Goal: Entertainment & Leisure: Consume media (video, audio)

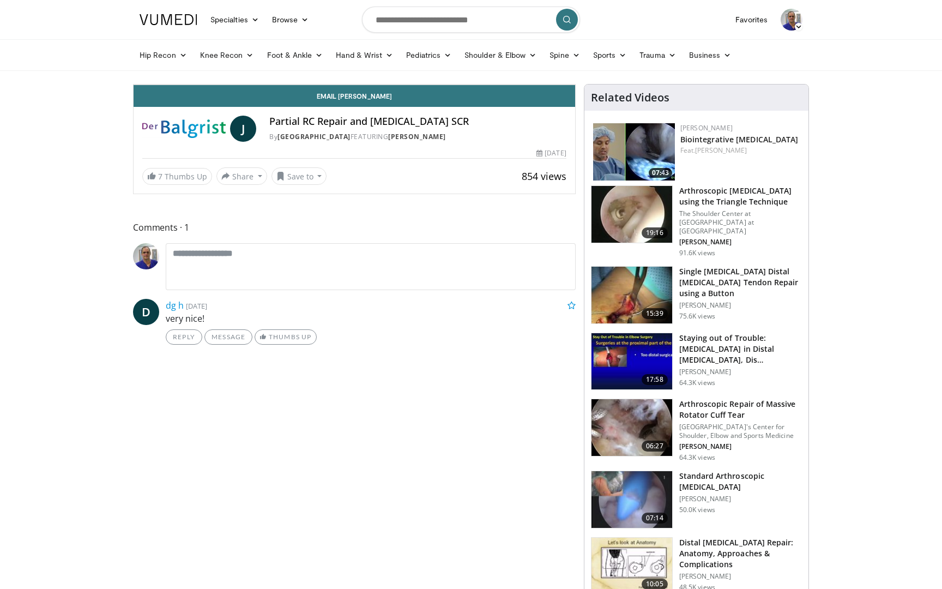
click at [575, 63] on div "Loaded : 69.52% 36:46 36:46" at bounding box center [354, 57] width 441 height 10
click at [773, 63] on div "Progress Bar" at bounding box center [773, 60] width 1 height 4
click at [740, 63] on div "Progress Bar" at bounding box center [740, 60] width 1 height 4
click at [756, 63] on div "Progress Bar" at bounding box center [756, 60] width 1 height 4
click at [794, 63] on div "Progress Bar" at bounding box center [794, 60] width 1 height 4
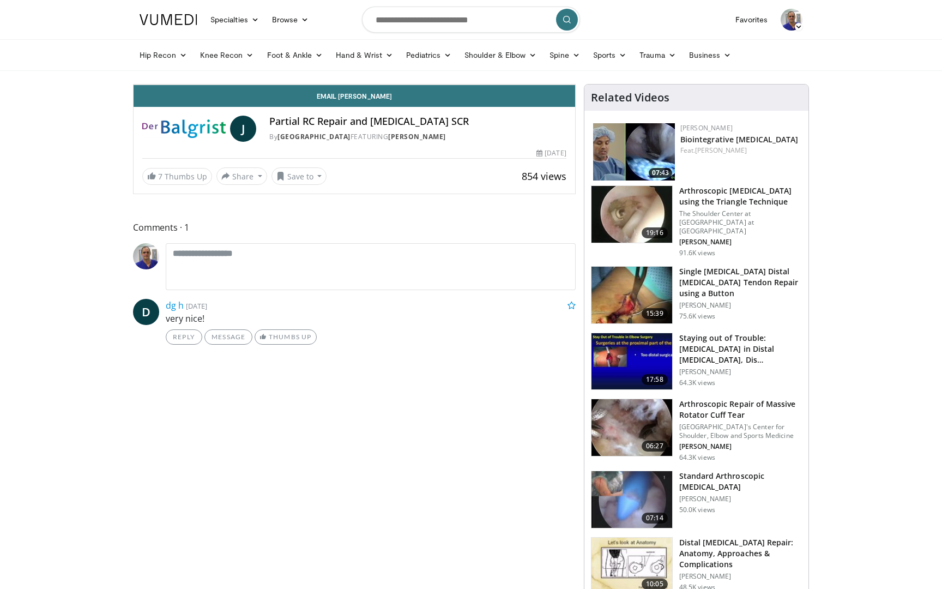
click at [809, 63] on div "Progress Bar" at bounding box center [809, 60] width 1 height 4
click at [810, 63] on div "Progress Bar" at bounding box center [810, 60] width 1 height 4
click at [815, 63] on div "Progress Bar" at bounding box center [815, 60] width 1 height 4
click at [575, 63] on div "Loaded : 75.71% 40:43 42:22" at bounding box center [354, 60] width 441 height 4
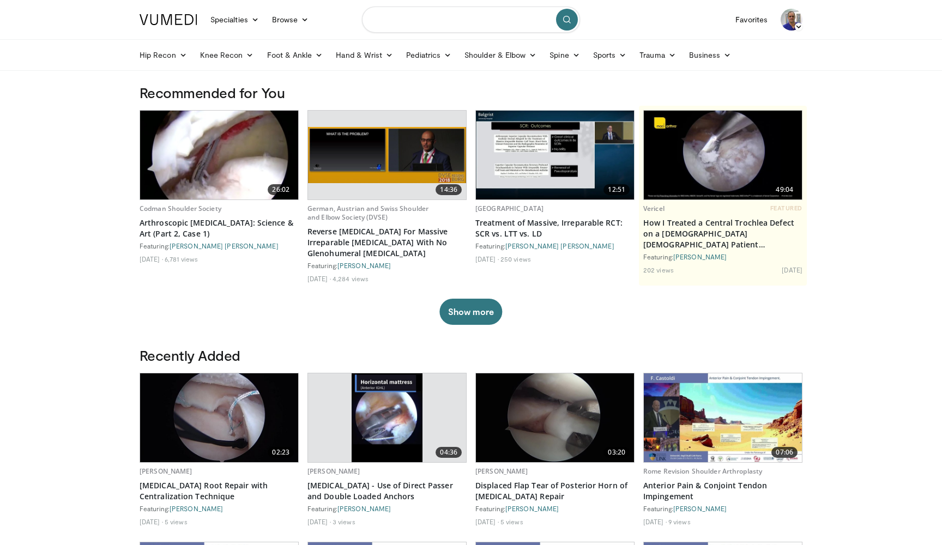
click at [411, 18] on input "Search topics, interventions" at bounding box center [471, 20] width 218 height 26
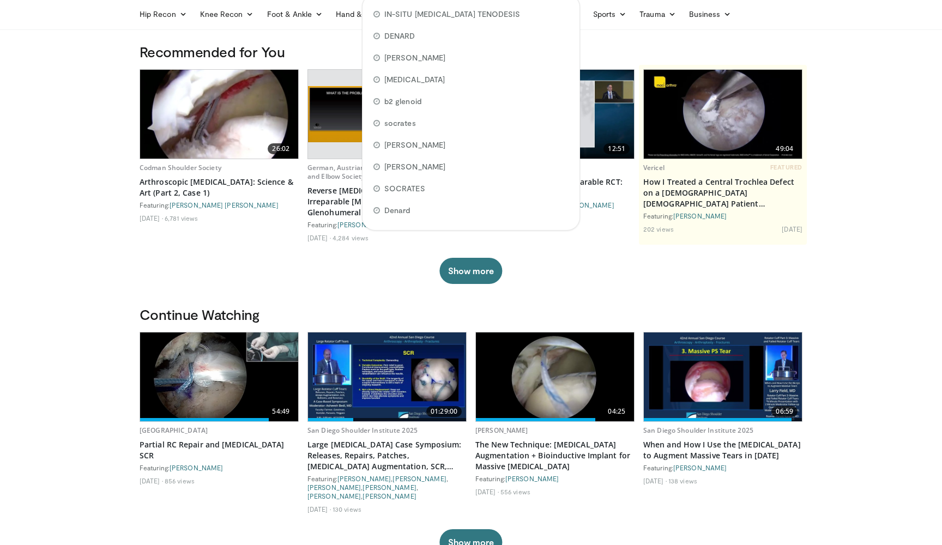
scroll to position [41, 0]
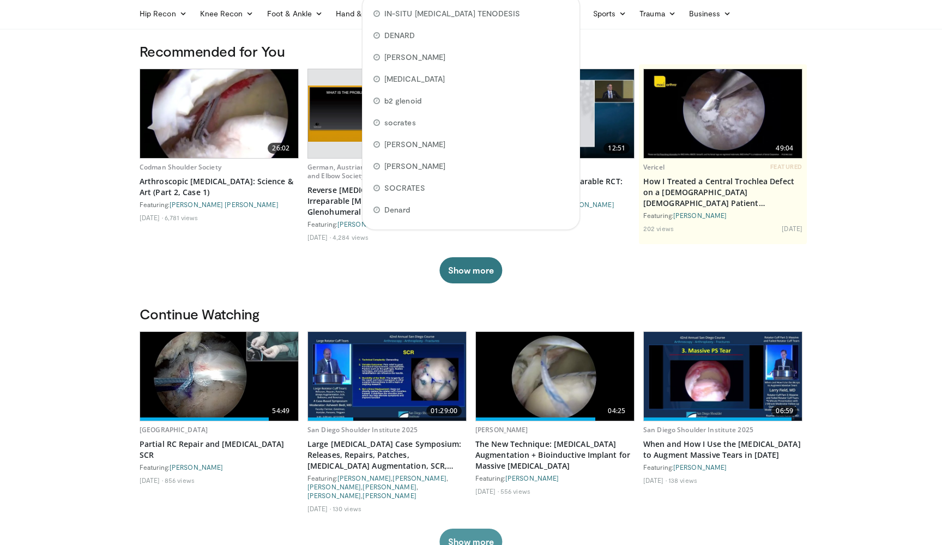
click at [462, 529] on button "Show more" at bounding box center [470, 542] width 63 height 26
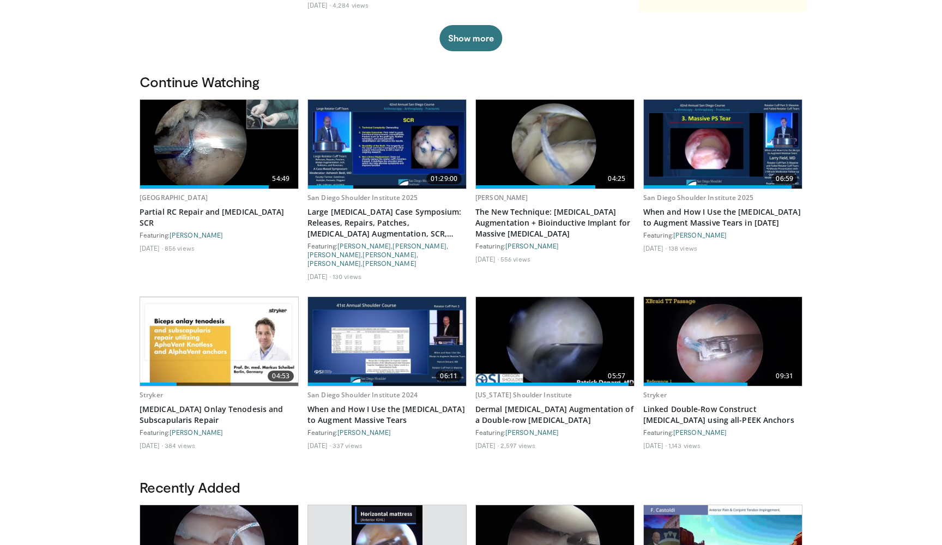
scroll to position [294, 0]
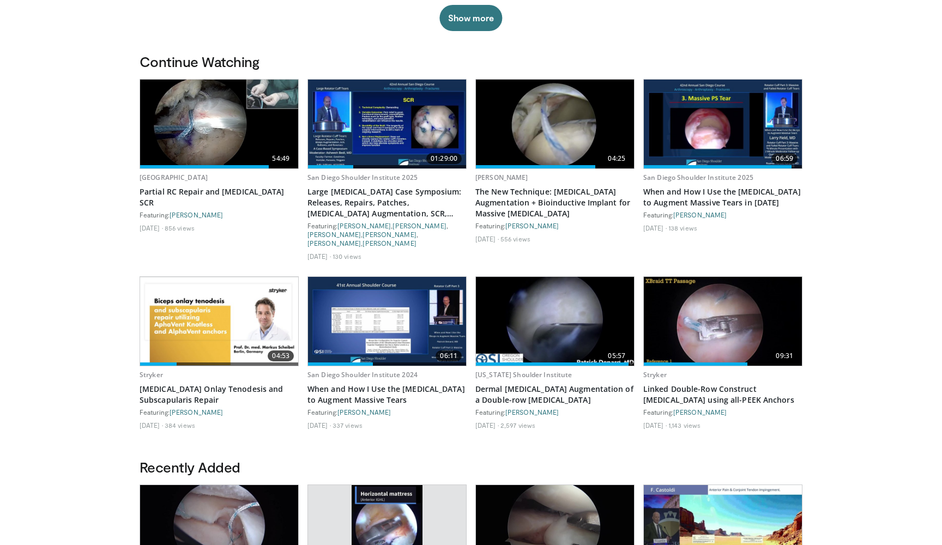
click at [386, 312] on img at bounding box center [387, 321] width 158 height 89
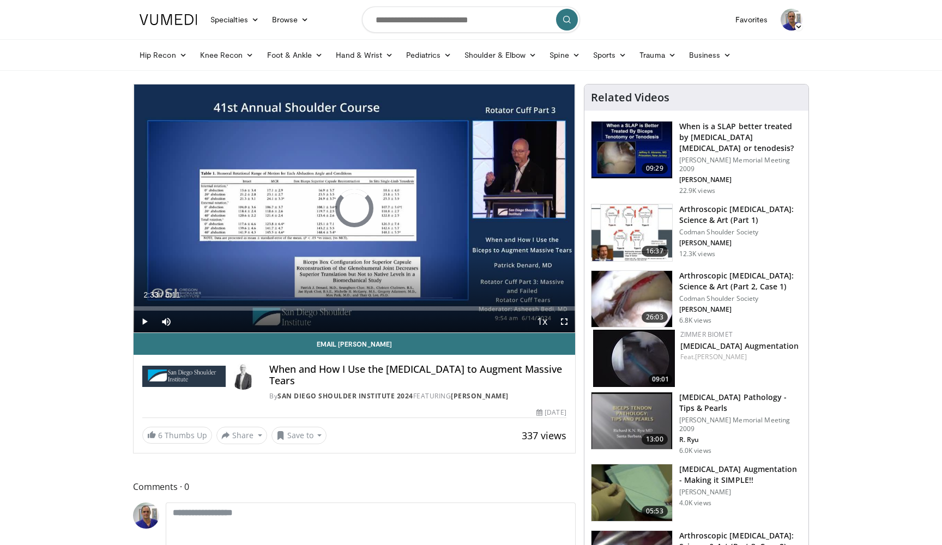
click at [144, 324] on span "Video Player" at bounding box center [145, 322] width 22 height 22
click at [564, 324] on span "Video Player" at bounding box center [564, 322] width 22 height 22
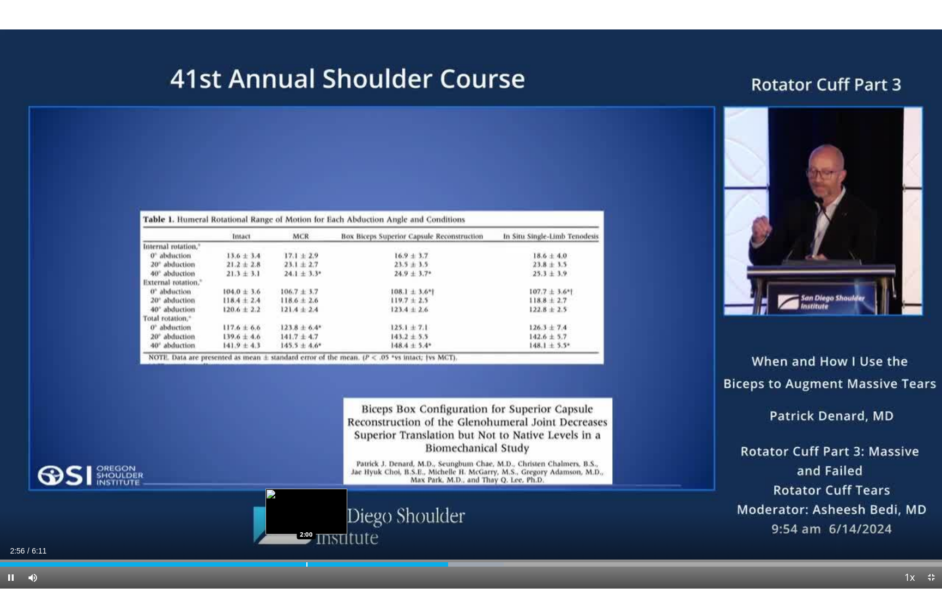
click at [306, 544] on div "Progress Bar" at bounding box center [306, 564] width 1 height 4
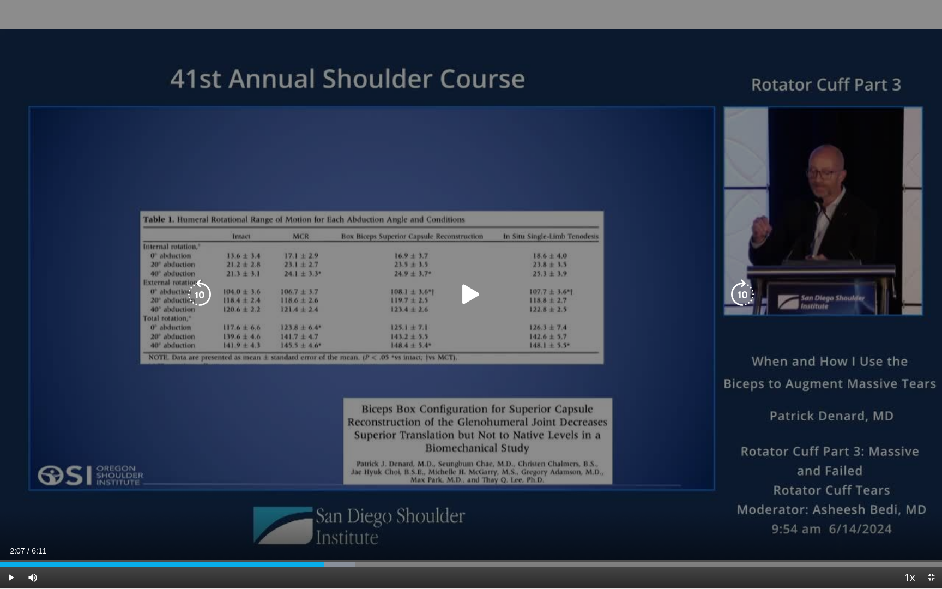
click at [453, 302] on div "Video Player" at bounding box center [471, 294] width 565 height 22
click at [472, 290] on icon "Video Player" at bounding box center [471, 294] width 31 height 31
click at [480, 308] on icon "Video Player" at bounding box center [471, 294] width 31 height 31
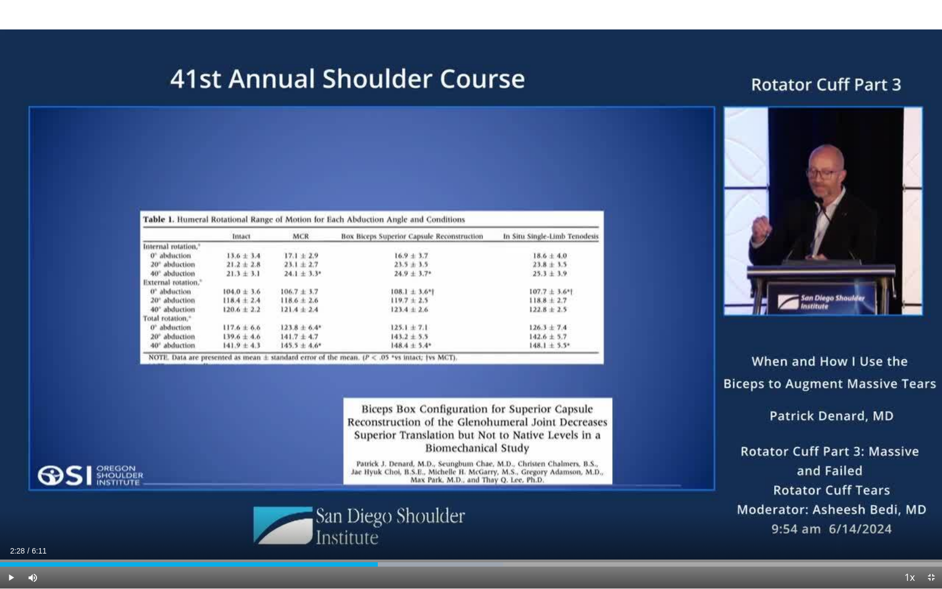
click at [13, 544] on span "Video Player" at bounding box center [11, 577] width 22 height 22
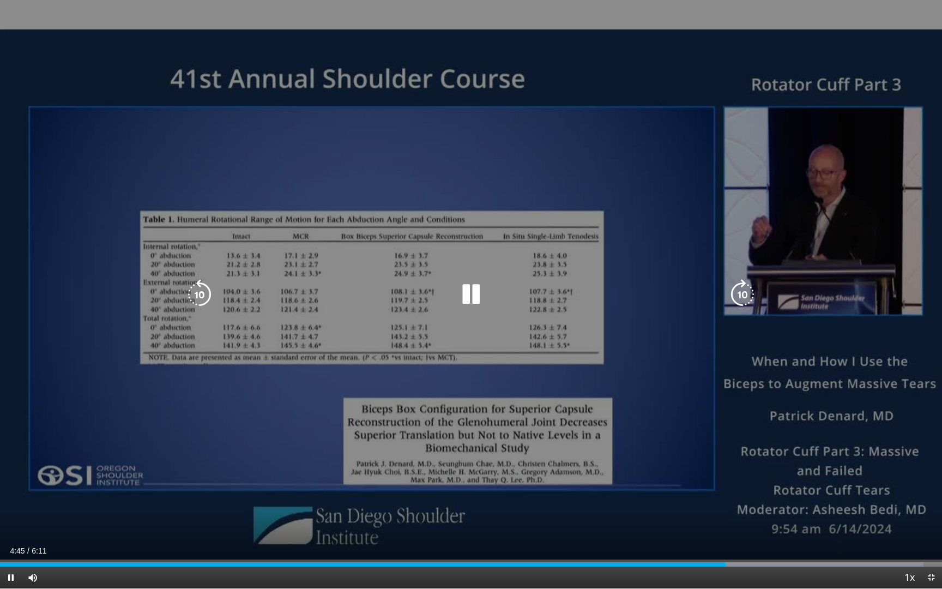
click at [275, 274] on div "10 seconds Tap to unmute" at bounding box center [471, 294] width 942 height 588
click at [468, 300] on icon "Video Player" at bounding box center [471, 294] width 31 height 31
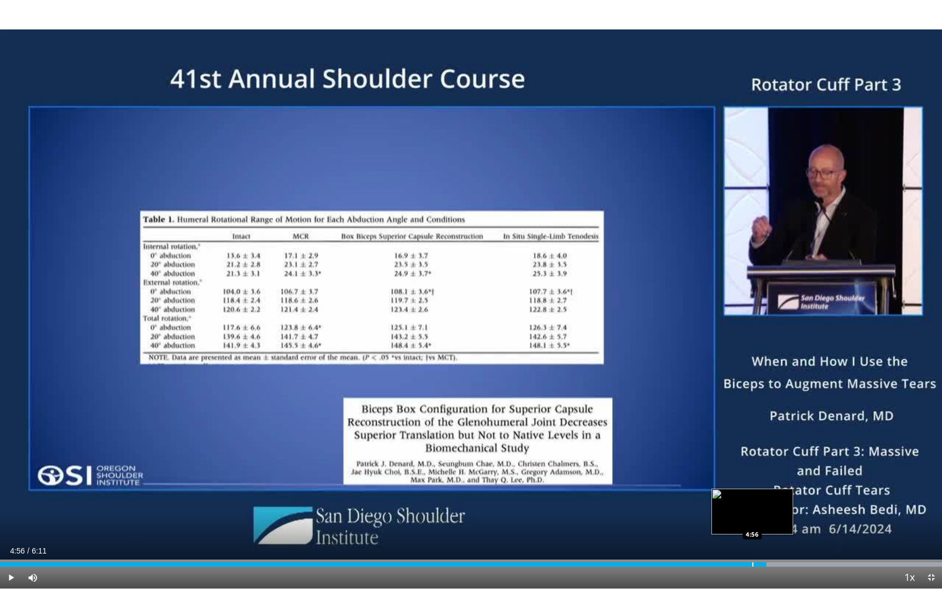
click at [752, 544] on div "Progress Bar" at bounding box center [752, 564] width 1 height 4
click at [733, 544] on div "4:48" at bounding box center [381, 564] width 762 height 4
click at [742, 544] on div "Current Time 5:02 / Duration 6:11" at bounding box center [471, 551] width 942 height 10
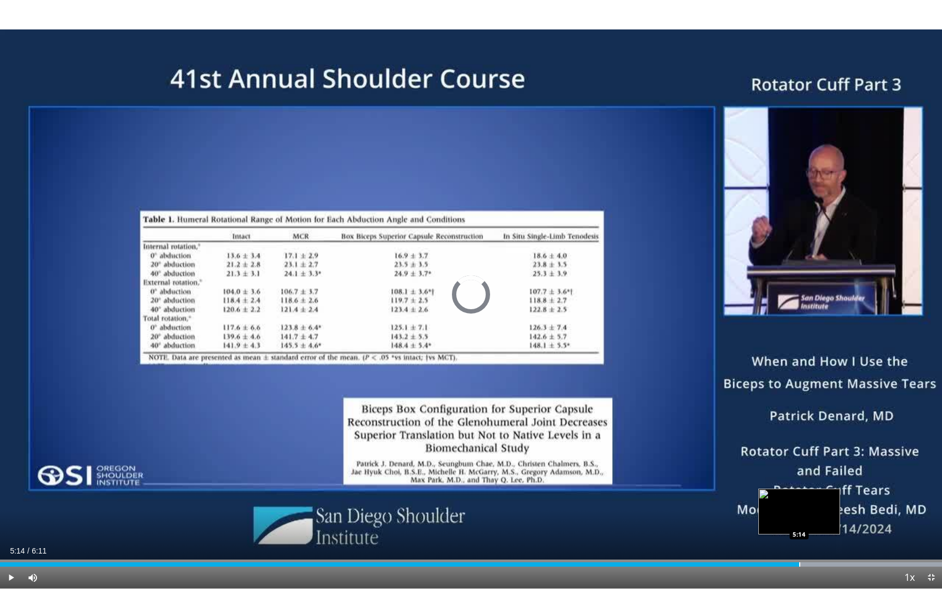
click at [799, 544] on div "Loaded : 99.98% 5:09 5:14" at bounding box center [471, 561] width 942 height 10
click at [815, 544] on div "Progress Bar" at bounding box center [815, 564] width 1 height 4
click at [833, 544] on div "Progress Bar" at bounding box center [833, 564] width 1 height 4
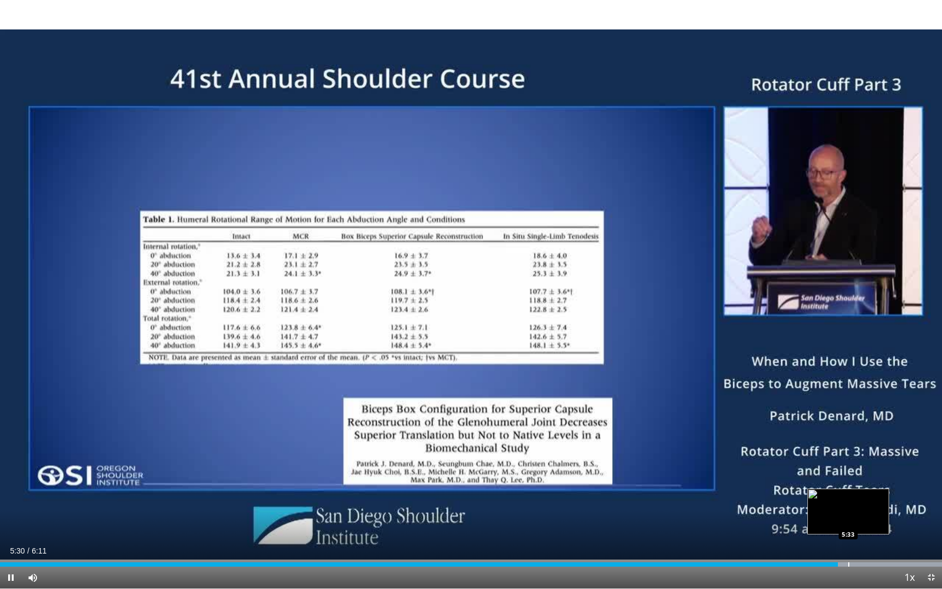
click at [848, 544] on div "Progress Bar" at bounding box center [848, 564] width 1 height 4
click at [869, 544] on div "Progress Bar" at bounding box center [869, 564] width 1 height 4
click at [883, 544] on div "Progress Bar" at bounding box center [883, 564] width 1 height 4
click at [900, 544] on div "Progress Bar" at bounding box center [899, 564] width 1 height 4
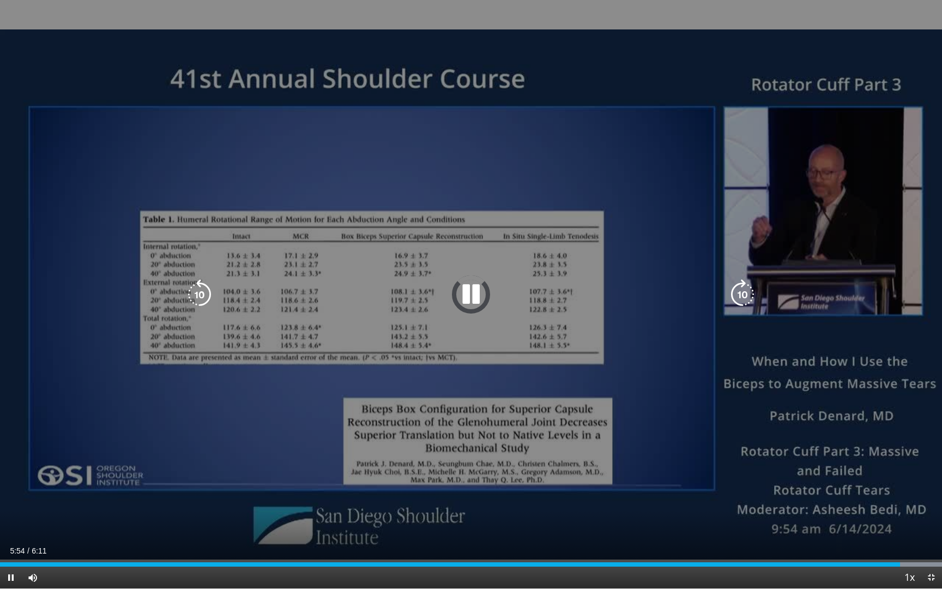
click at [635, 345] on div "10 seconds Tap to unmute" at bounding box center [471, 294] width 942 height 588
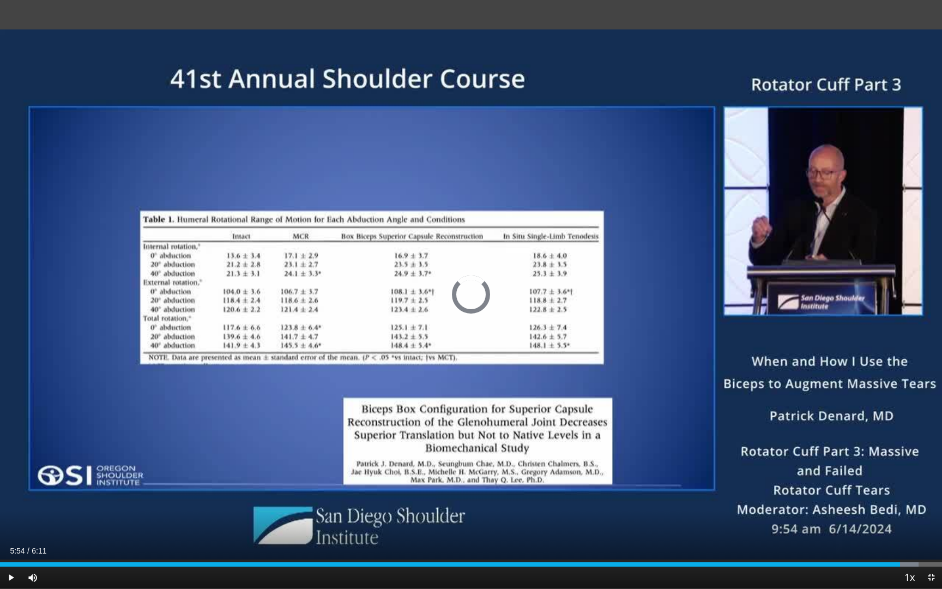
click at [12, 544] on span "Video Player" at bounding box center [11, 577] width 22 height 22
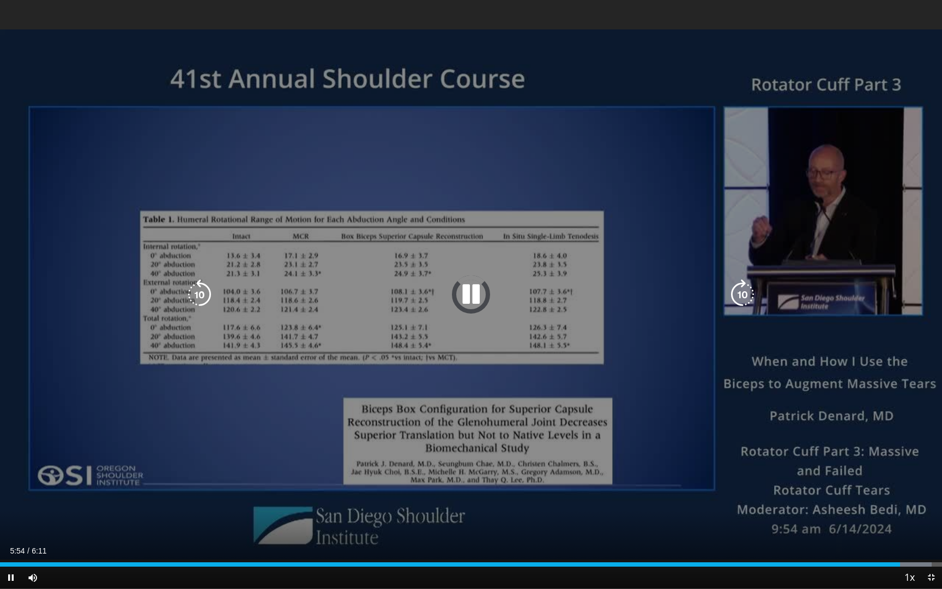
click at [469, 302] on icon "Video Player" at bounding box center [471, 294] width 31 height 31
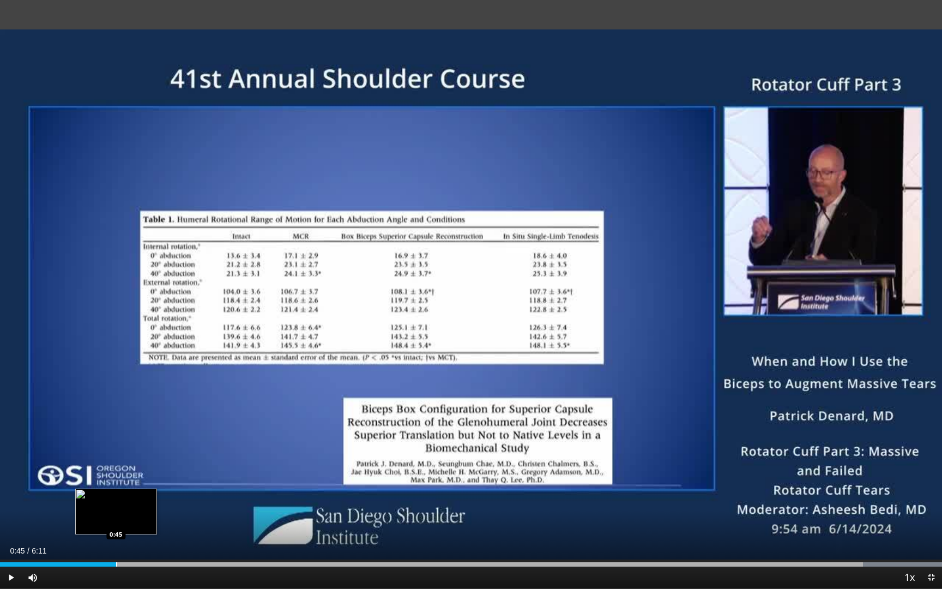
click at [116, 544] on div "Progress Bar" at bounding box center [116, 564] width 1 height 4
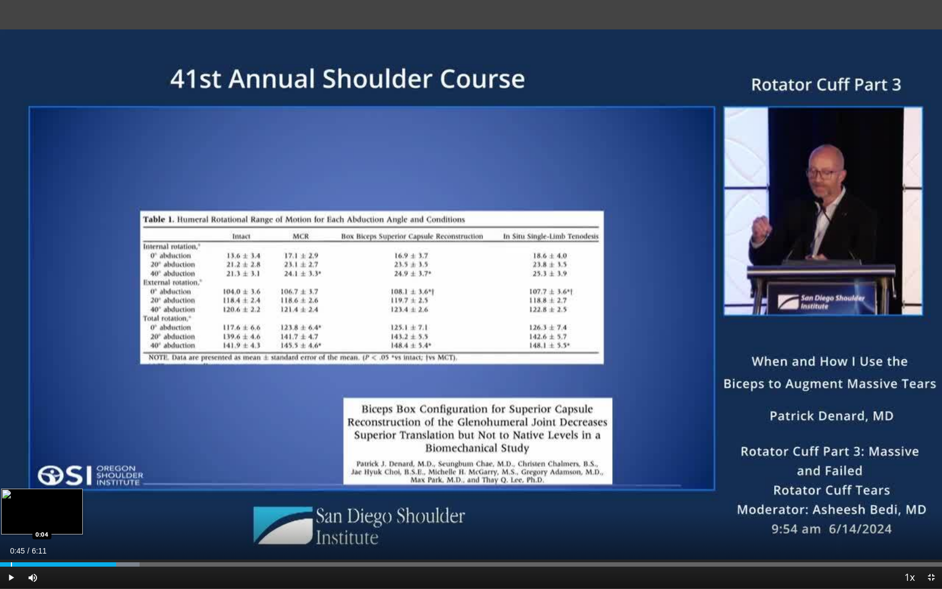
click at [11, 544] on div "Progress Bar" at bounding box center [11, 564] width 1 height 4
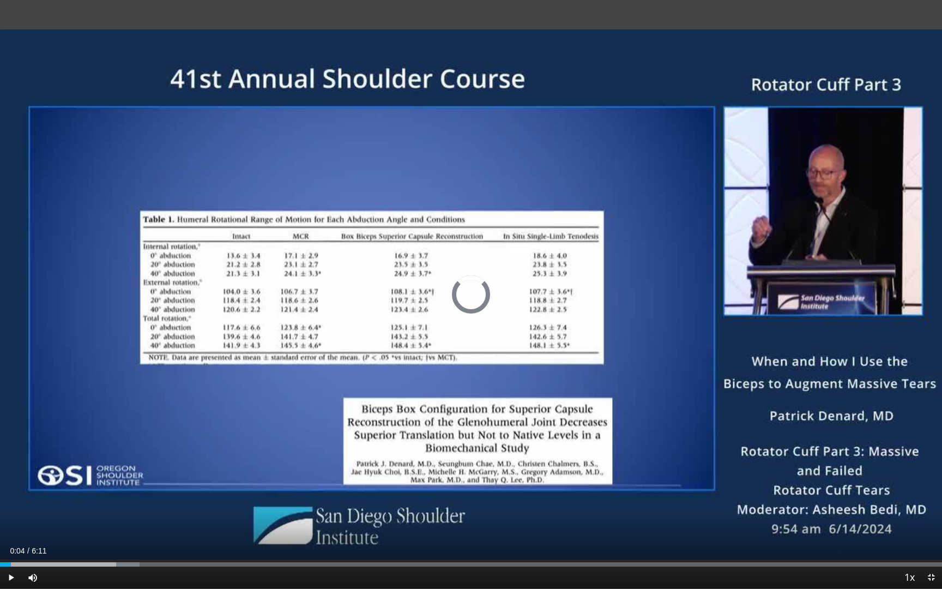
click at [12, 544] on span "Video Player" at bounding box center [11, 577] width 22 height 22
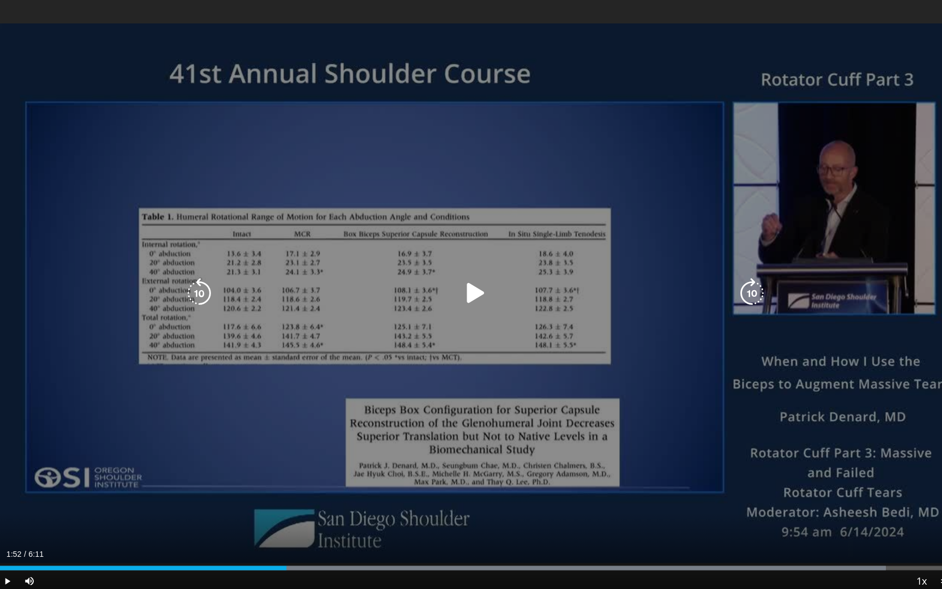
click at [464, 288] on icon "Video Player" at bounding box center [471, 294] width 31 height 31
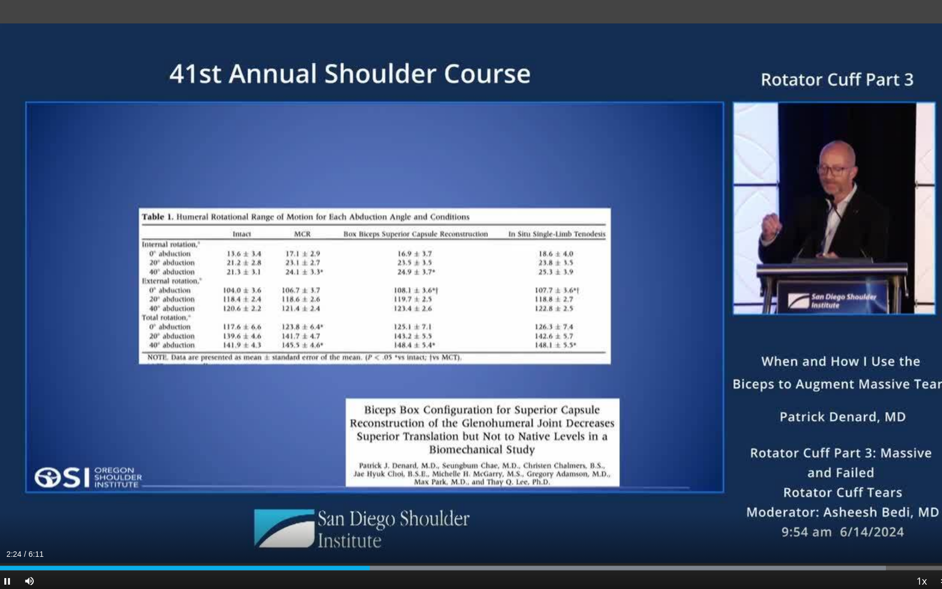
click at [7, 544] on span "Video Player" at bounding box center [11, 577] width 22 height 22
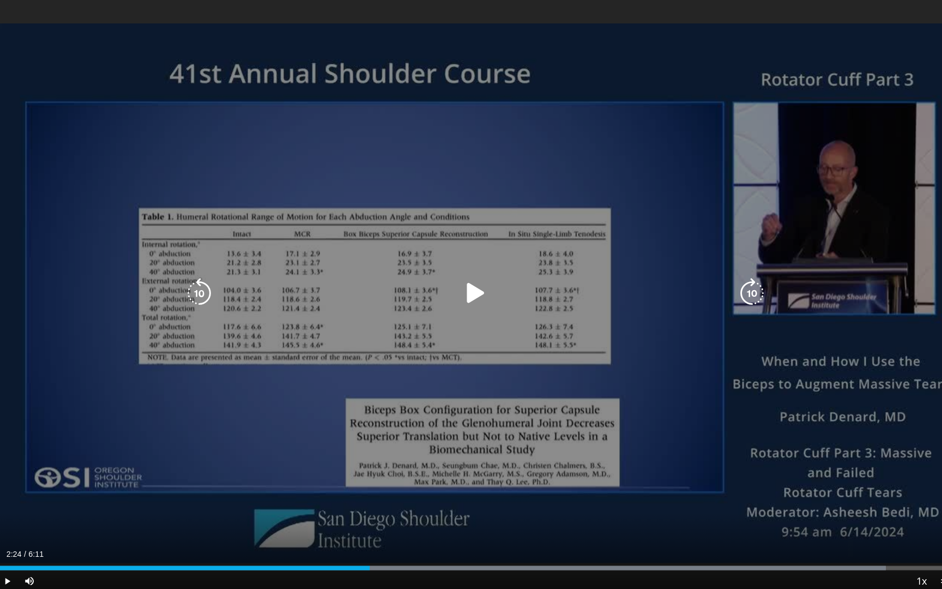
click at [466, 288] on icon "Video Player" at bounding box center [471, 294] width 31 height 31
click at [359, 380] on div "10 seconds Tap to unmute" at bounding box center [471, 294] width 942 height 588
click at [463, 289] on icon "Video Player" at bounding box center [471, 294] width 31 height 31
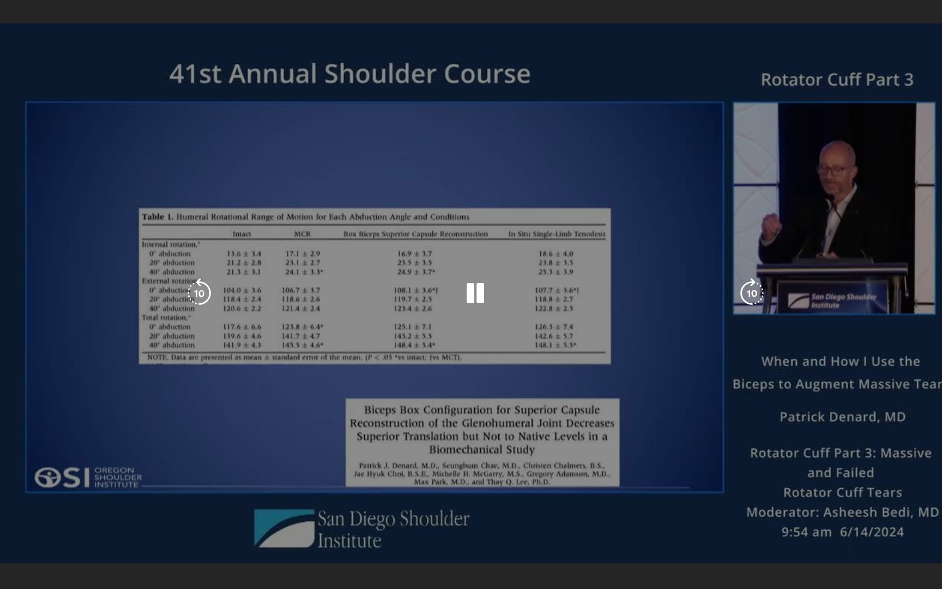
click at [473, 284] on icon "Video Player" at bounding box center [471, 294] width 31 height 31
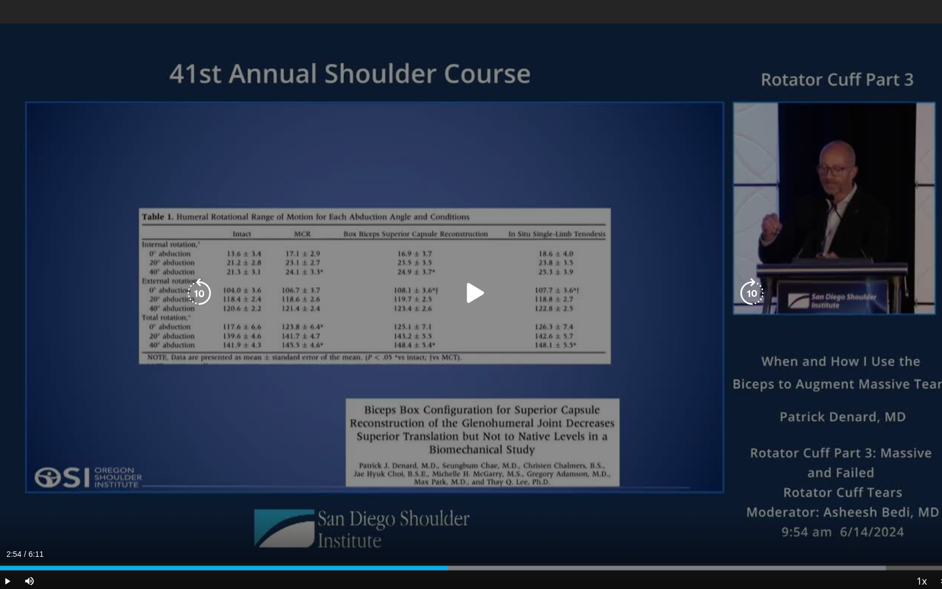
click at [463, 289] on icon "Video Player" at bounding box center [471, 294] width 31 height 31
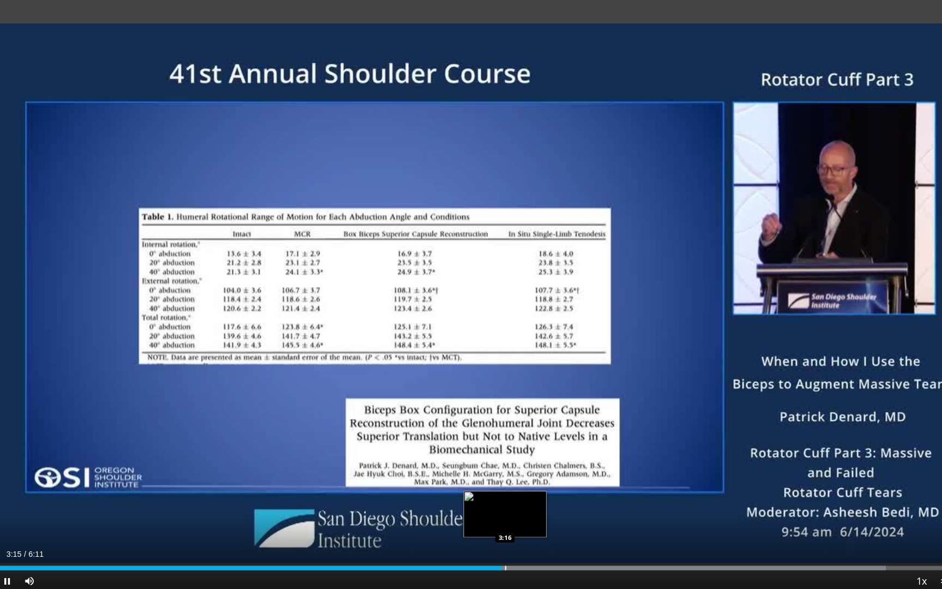
click at [505, 544] on div "Loaded : 92.79% 3:15 3:16" at bounding box center [471, 561] width 942 height 10
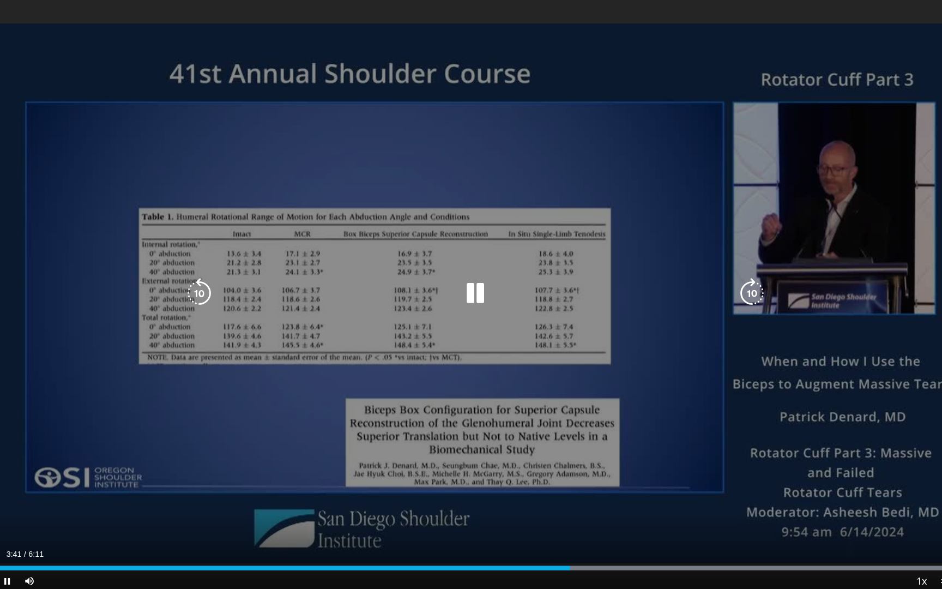
click at [482, 443] on div "10 seconds Tap to unmute" at bounding box center [471, 294] width 942 height 588
click at [464, 287] on icon "Video Player" at bounding box center [471, 294] width 31 height 31
click at [393, 419] on div "10 seconds Tap to unmute" at bounding box center [471, 294] width 942 height 588
click at [371, 429] on div "10 seconds Tap to unmute" at bounding box center [471, 294] width 942 height 588
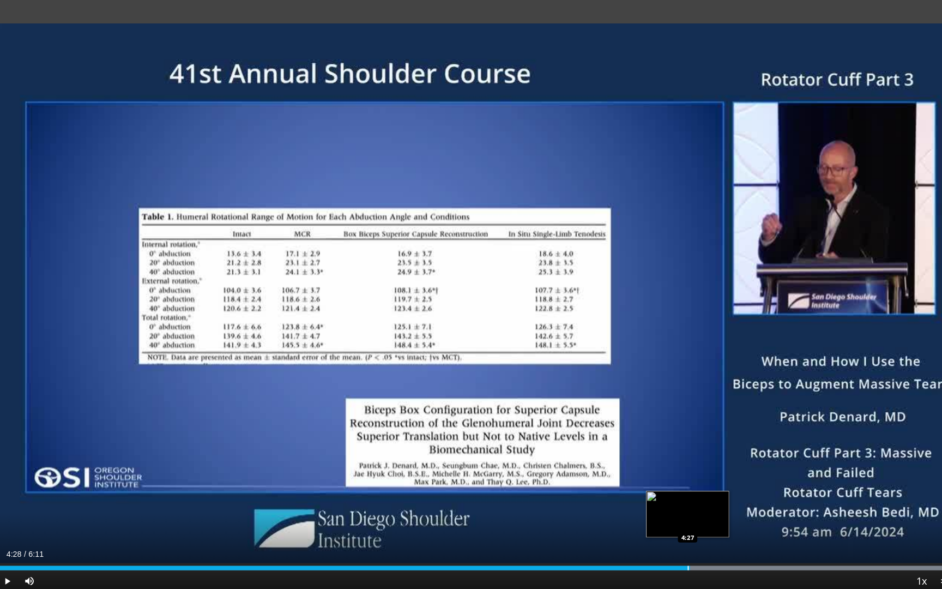
click at [687, 544] on div "Progress Bar" at bounding box center [470, 564] width 941 height 4
click at [696, 544] on div "Loaded : 99.96% 4:27 4:31" at bounding box center [471, 561] width 942 height 10
click at [709, 544] on div "Loaded : 99.96% 4:31 4:36" at bounding box center [471, 561] width 942 height 10
click at [7, 544] on span "Video Player" at bounding box center [11, 577] width 22 height 22
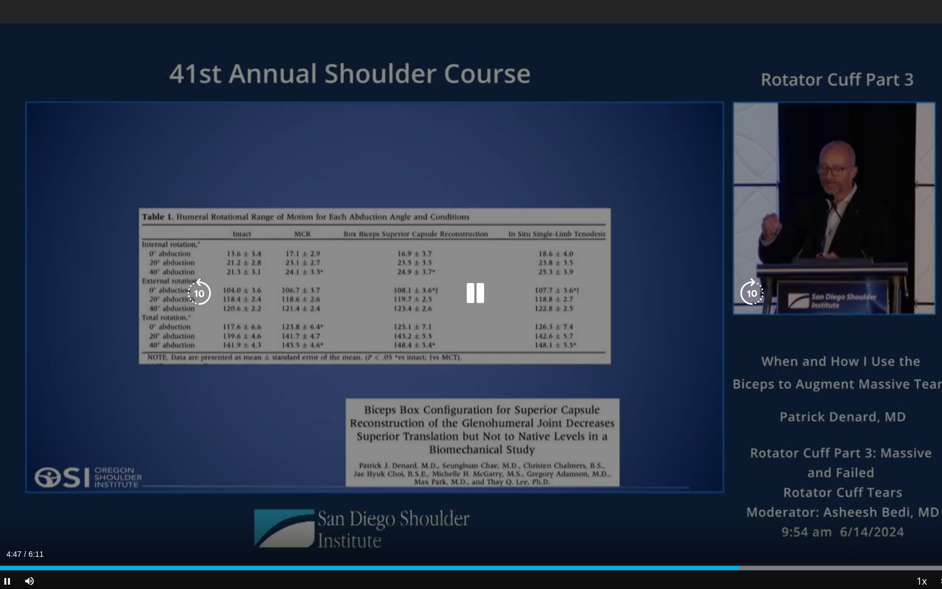
click at [358, 347] on div "10 seconds Tap to unmute" at bounding box center [471, 294] width 942 height 588
